Goal: Navigation & Orientation: Find specific page/section

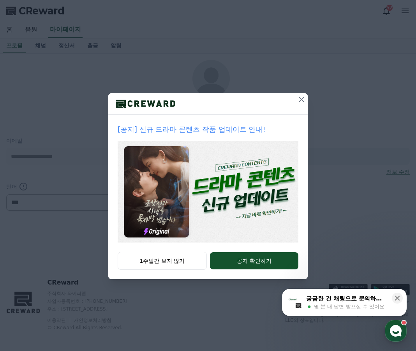
select select "**********"
click at [160, 260] on button "1주일간 보지 않기" at bounding box center [162, 261] width 89 height 18
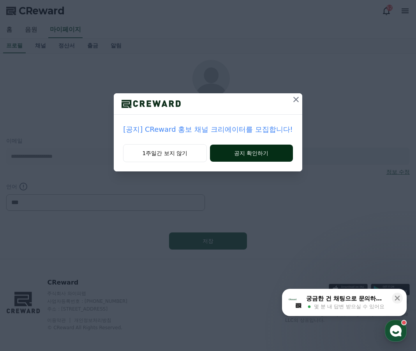
click at [249, 151] on button "공지 확인하기" at bounding box center [251, 153] width 83 height 17
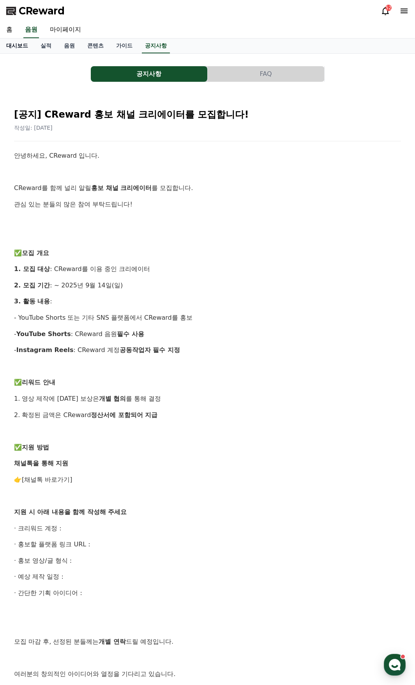
click at [22, 43] on link "대시보드" at bounding box center [17, 46] width 34 height 15
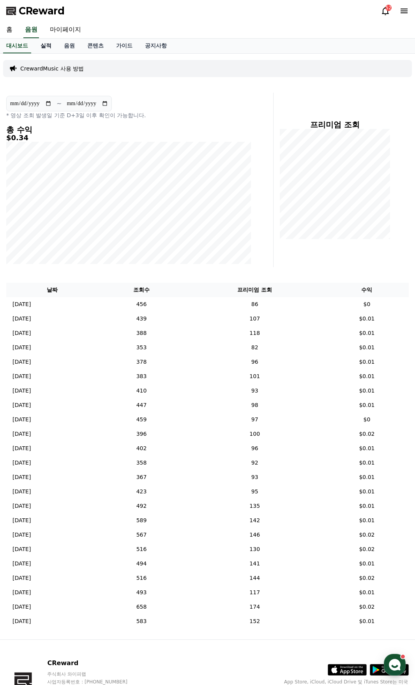
click at [50, 47] on link "실적" at bounding box center [45, 46] width 23 height 15
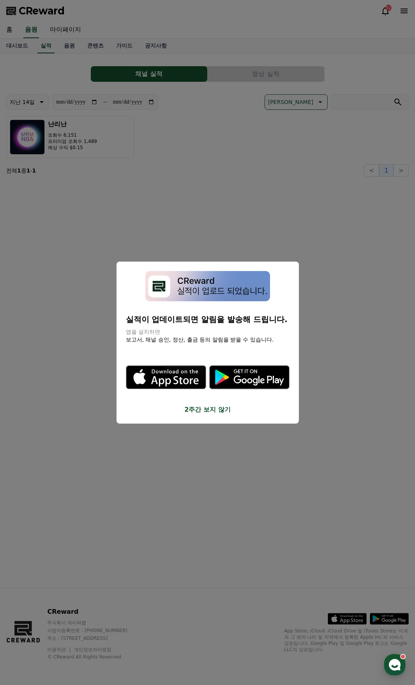
drag, startPoint x: 201, startPoint y: 408, endPoint x: 200, endPoint y: 397, distance: 11.3
click at [202, 351] on button "2주간 보지 않기" at bounding box center [207, 409] width 163 height 9
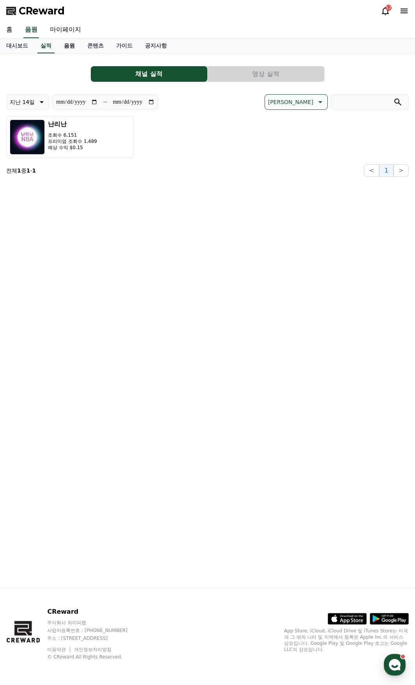
click at [65, 47] on link "음원" at bounding box center [69, 46] width 23 height 15
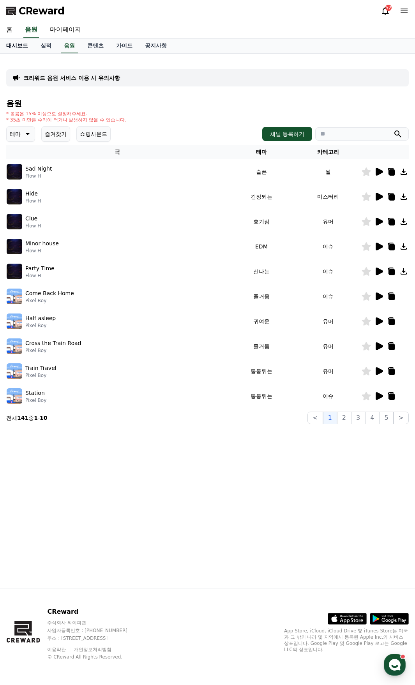
click at [25, 47] on link "대시보드" at bounding box center [17, 46] width 34 height 15
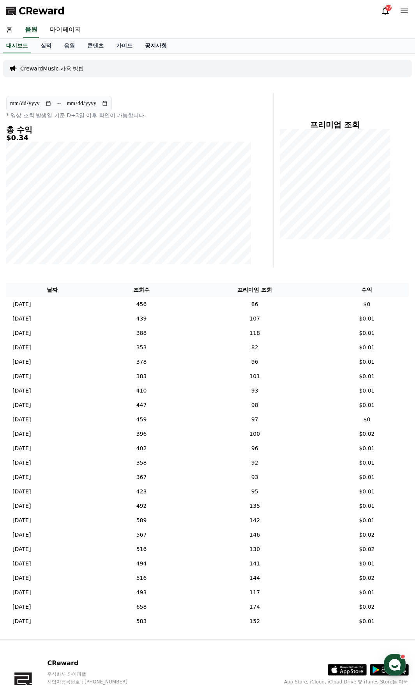
click at [160, 44] on link "공지사항" at bounding box center [156, 46] width 34 height 15
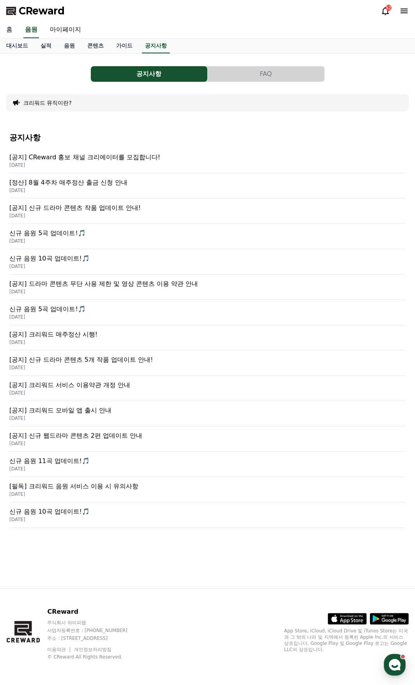
click at [7, 26] on link "홈" at bounding box center [9, 30] width 19 height 16
